Goal: Task Accomplishment & Management: Manage account settings

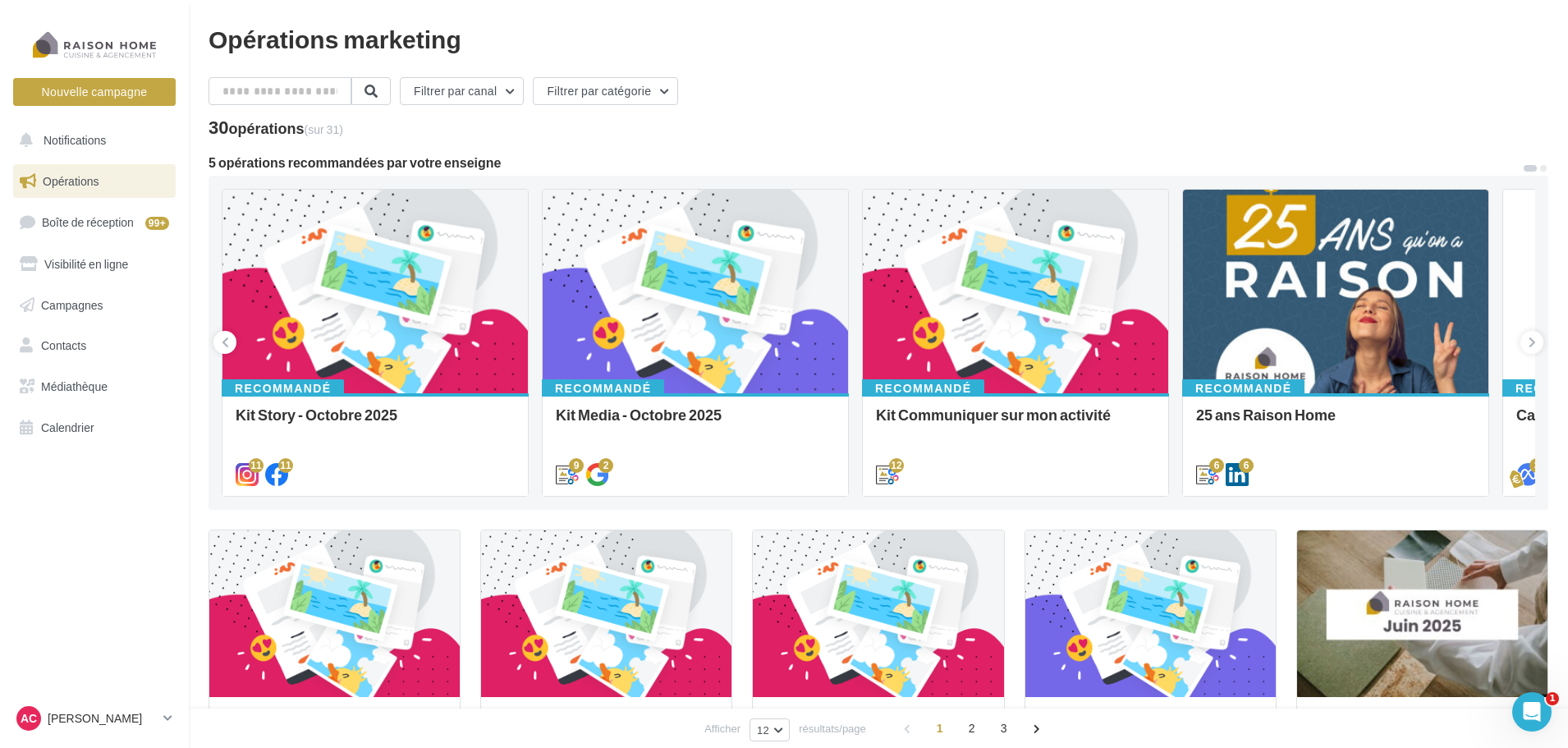
click at [107, 698] on nav "Nouvelle campagne Nouvelle campagne Notifications Opérations Boîte de réception…" at bounding box center [94, 374] width 189 height 748
click at [102, 710] on div "AC [PERSON_NAME] [EMAIL_ADDRESS][DOMAIN_NAME]" at bounding box center [87, 718] width 140 height 24
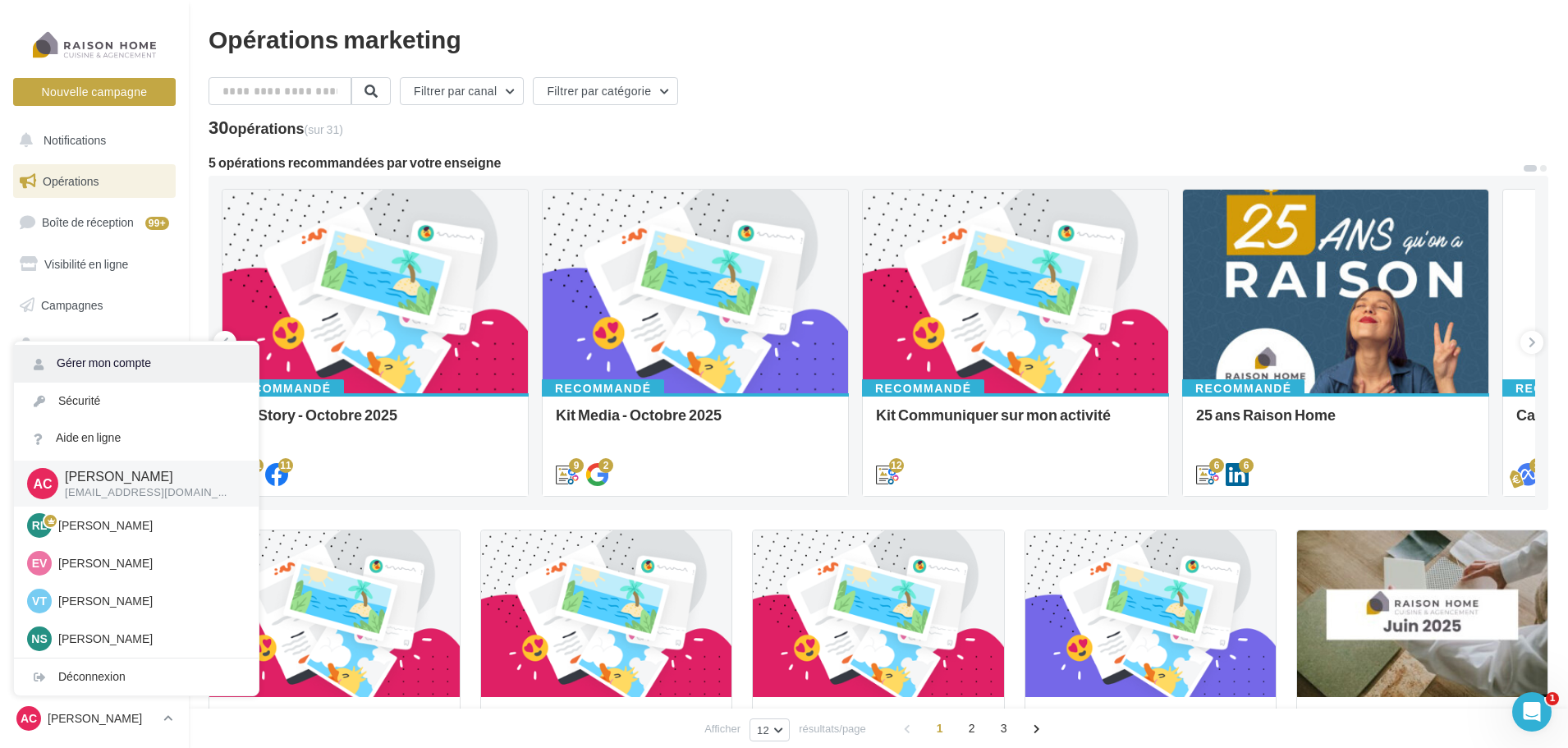
click at [119, 358] on link "Gérer mon compte" at bounding box center [136, 363] width 245 height 37
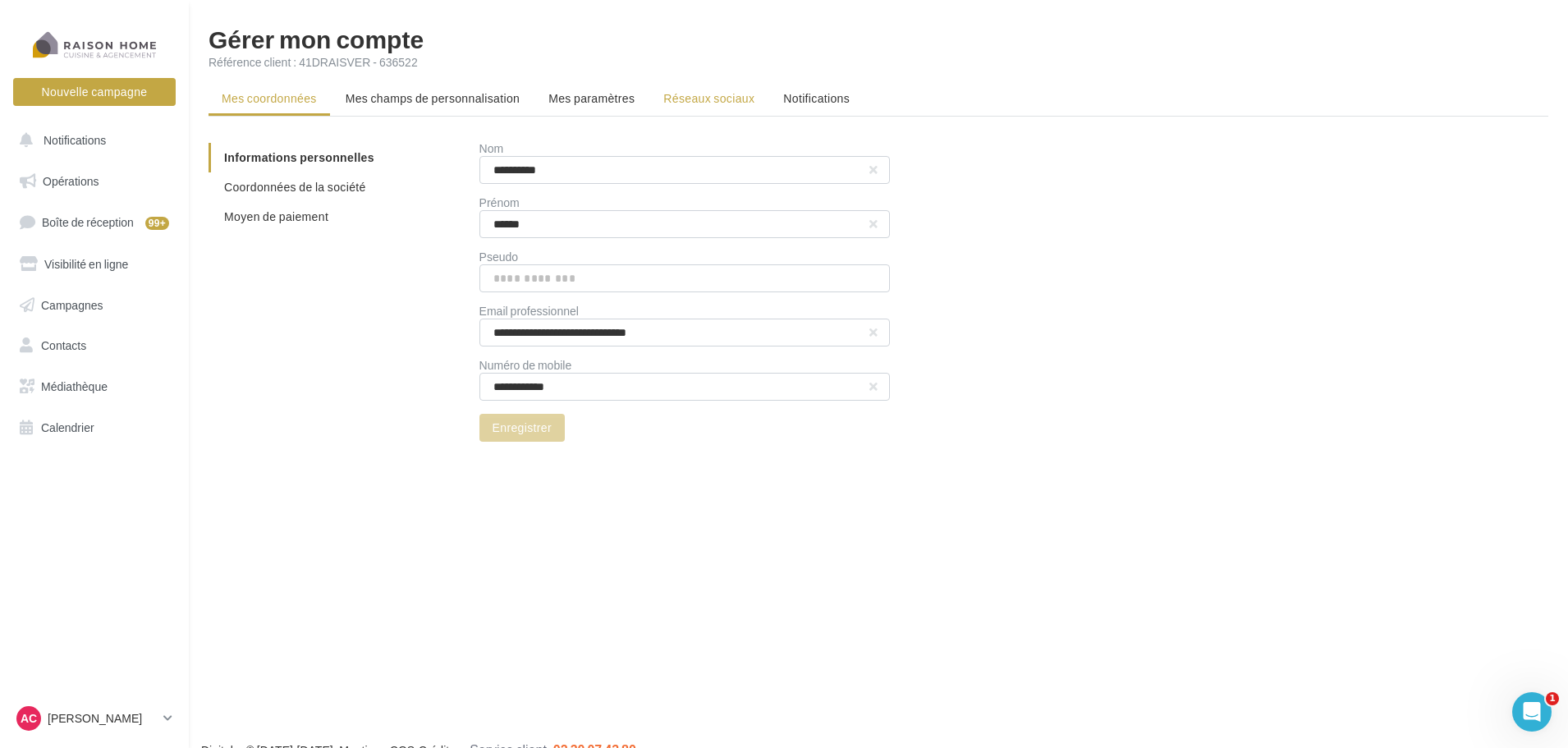
click at [729, 102] on span "Réseaux sociaux" at bounding box center [708, 98] width 91 height 14
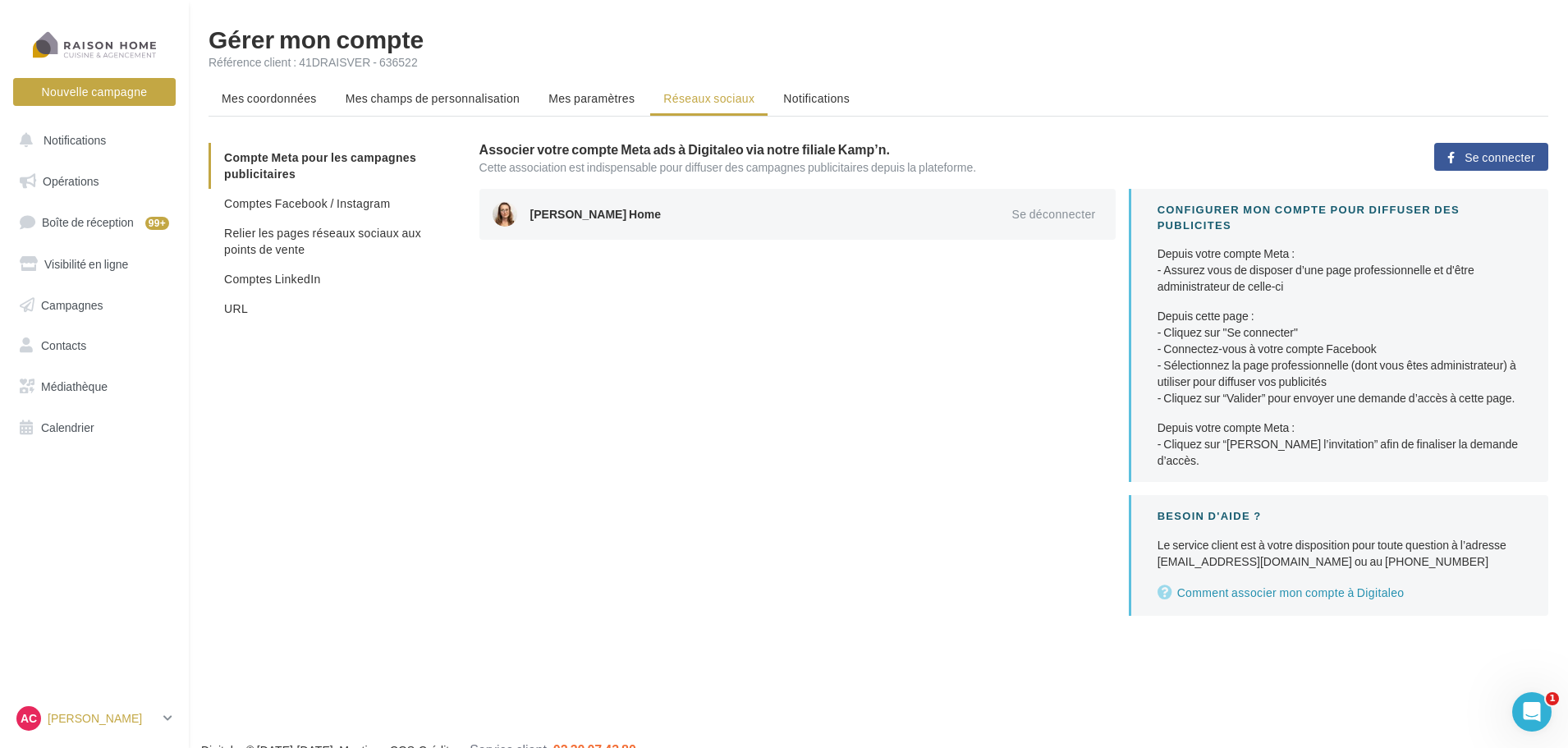
click at [115, 720] on p "[PERSON_NAME]" at bounding box center [102, 719] width 110 height 17
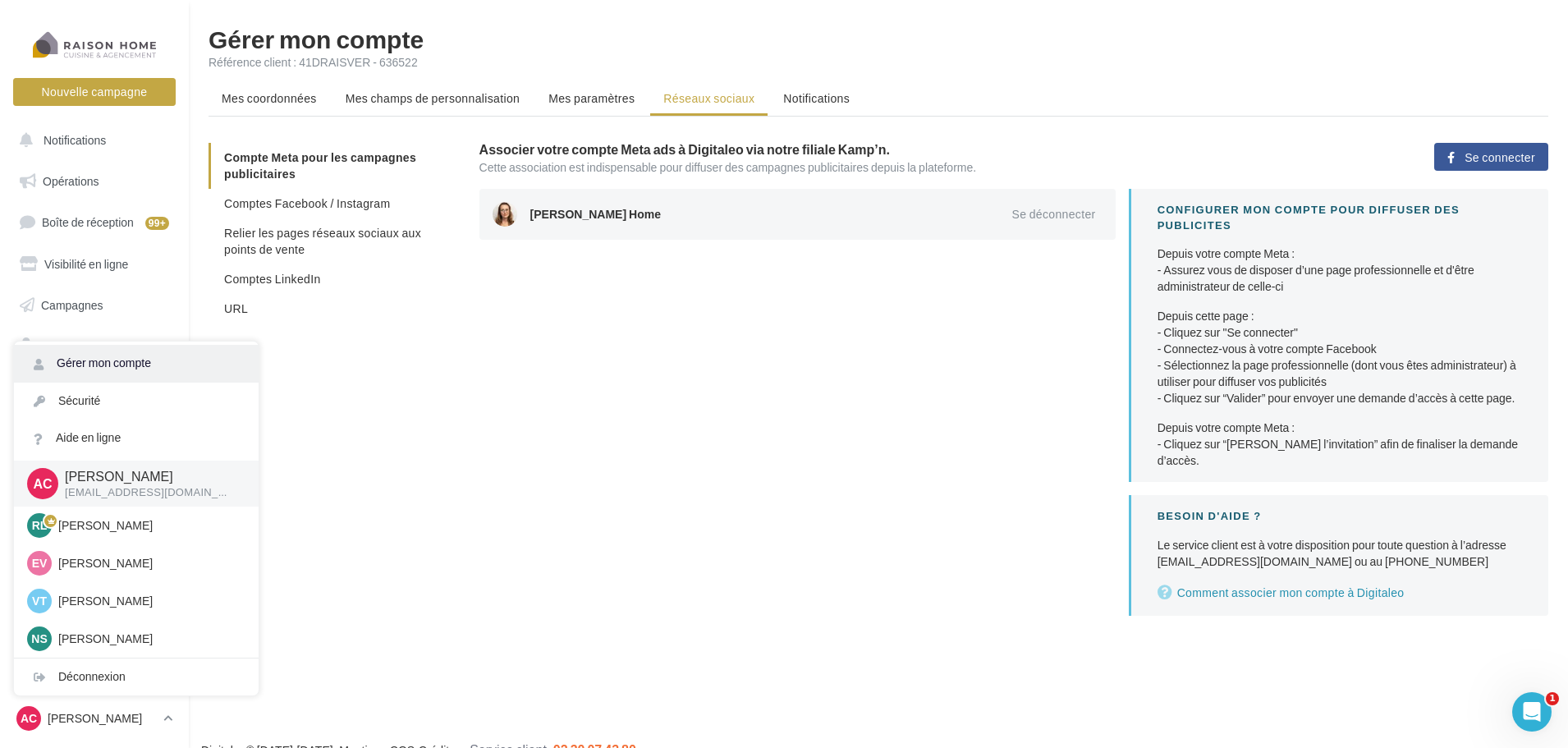
click at [127, 352] on link "Gérer mon compte" at bounding box center [136, 363] width 245 height 37
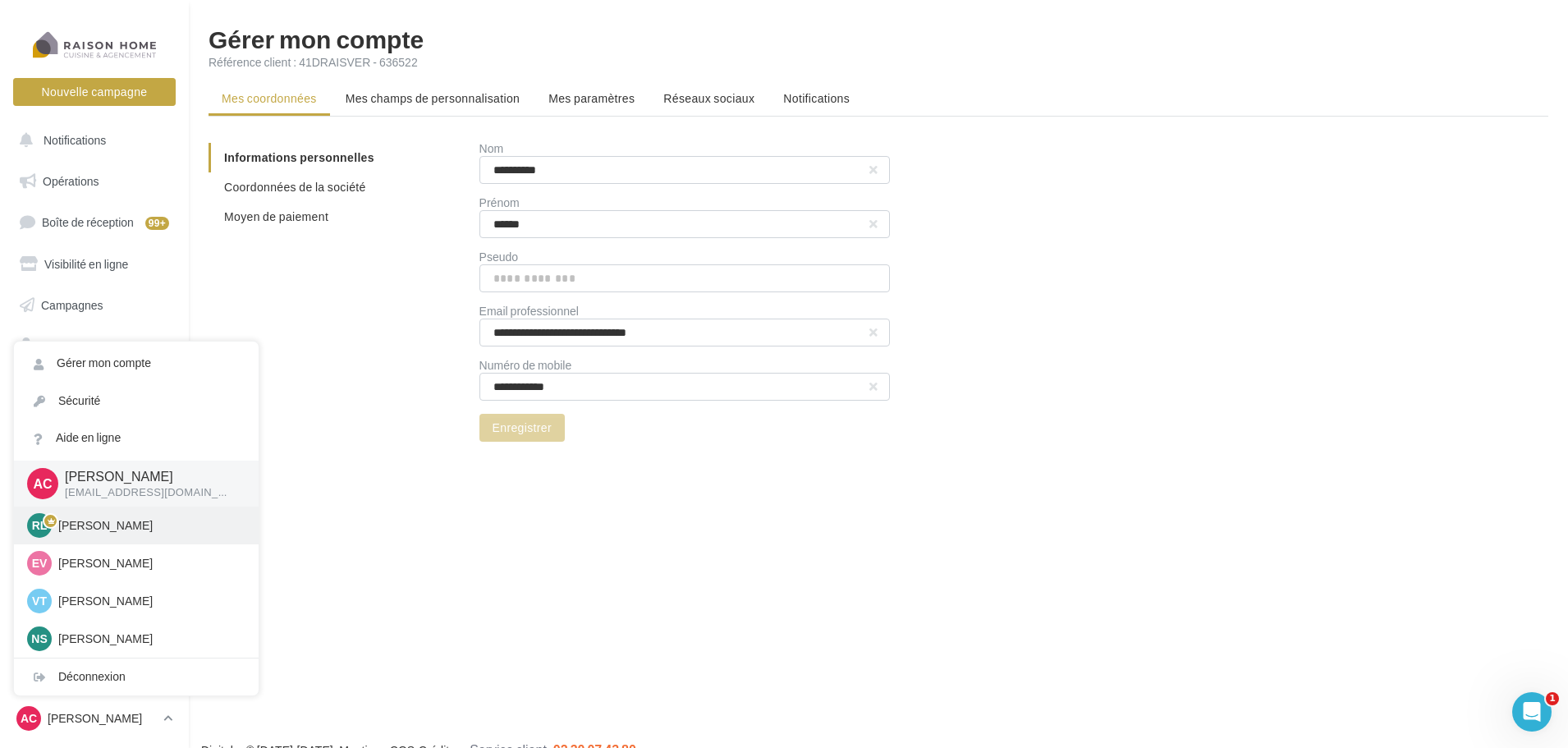
click at [116, 525] on p "[PERSON_NAME]" at bounding box center [149, 525] width 181 height 17
